Goal: Find specific page/section: Find specific page/section

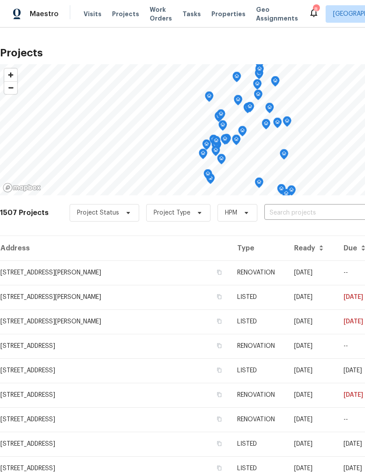
click at [308, 16] on icon at bounding box center [313, 12] width 10 height 10
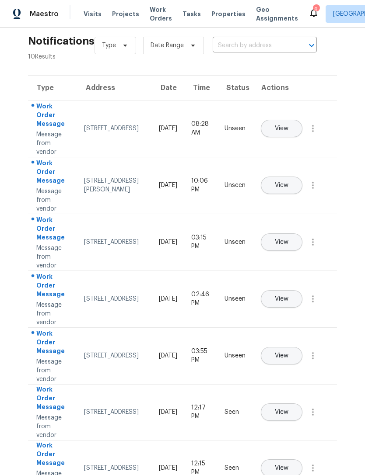
scroll to position [11, 0]
click at [124, 14] on span "Projects" at bounding box center [125, 14] width 27 height 9
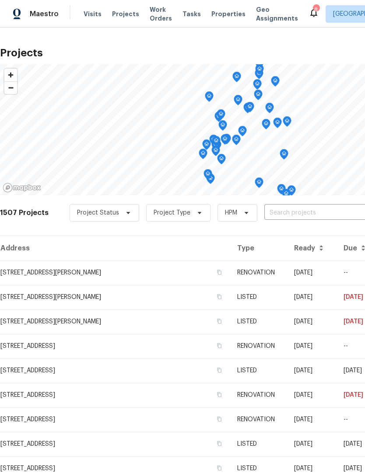
click at [217, 14] on span "Properties" at bounding box center [228, 14] width 34 height 9
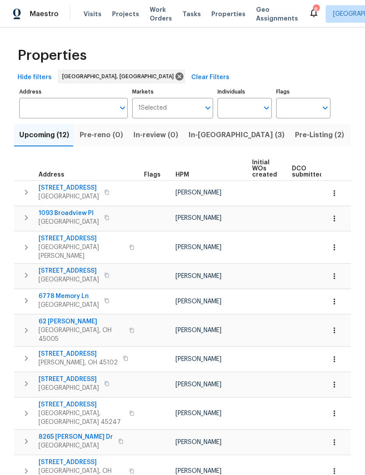
click at [295, 137] on span "Pre-Listing (2)" at bounding box center [319, 135] width 49 height 12
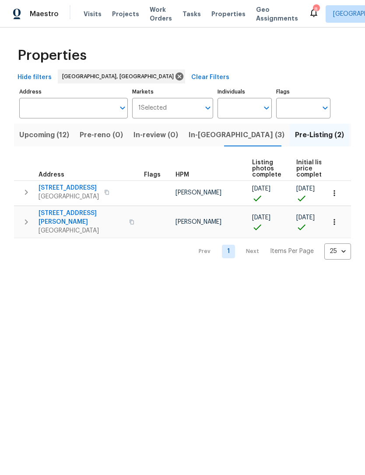
click at [208, 136] on span "In-reno (3)" at bounding box center [237, 135] width 96 height 12
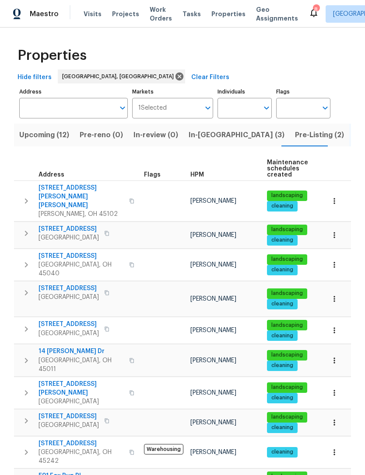
click at [295, 133] on span "Pre-Listing (2)" at bounding box center [319, 135] width 49 height 12
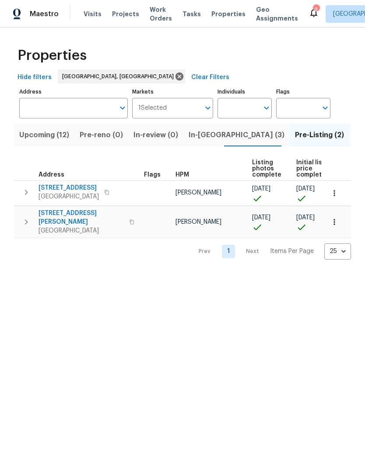
click at [70, 216] on span "[STREET_ADDRESS][PERSON_NAME]" at bounding box center [80, 217] width 85 height 17
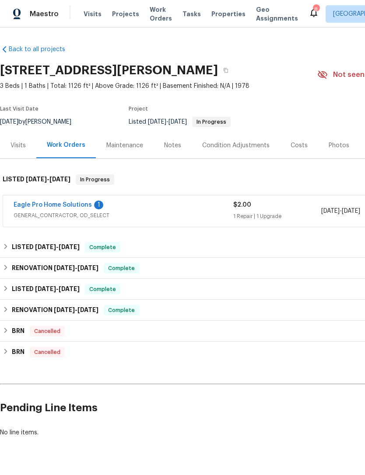
click at [76, 204] on link "Eagle Pro Home Solutions" at bounding box center [53, 205] width 78 height 6
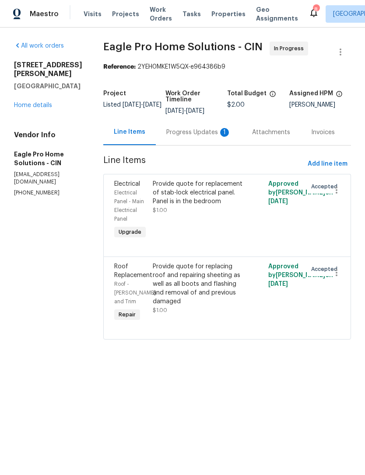
click at [195, 137] on div "Progress Updates 1" at bounding box center [198, 132] width 65 height 9
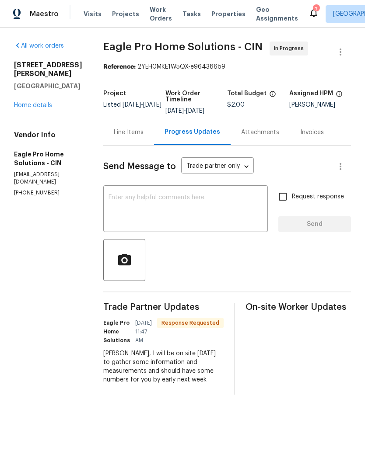
click at [123, 15] on span "Projects" at bounding box center [125, 14] width 27 height 9
